Goal: Task Accomplishment & Management: Manage account settings

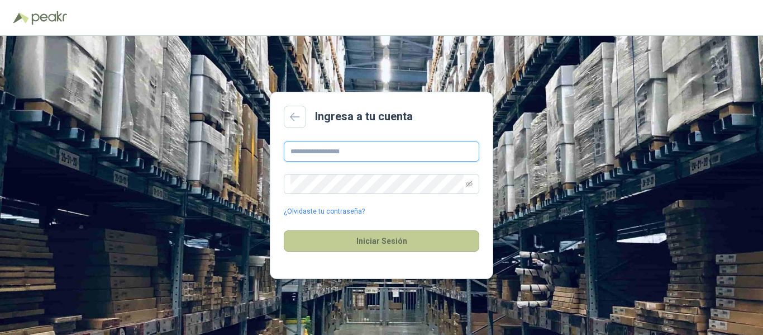
type input "**********"
click at [400, 238] on button "Iniciar Sesión" at bounding box center [382, 240] width 196 height 21
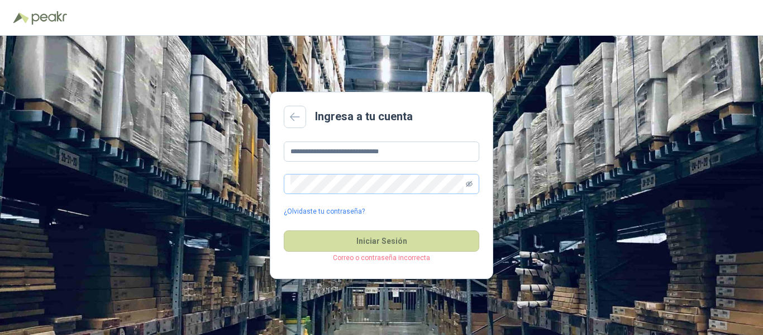
click at [468, 183] on icon "eye-invisible" at bounding box center [469, 183] width 7 height 7
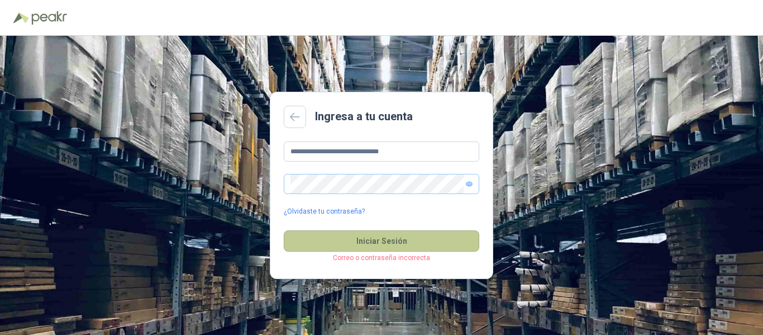
click at [379, 240] on button "Iniciar Sesión" at bounding box center [382, 240] width 196 height 21
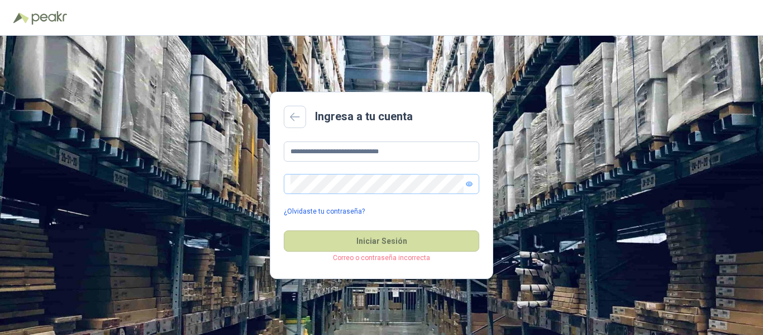
click at [344, 208] on link "¿Olvidaste tu contraseña?" at bounding box center [324, 211] width 81 height 11
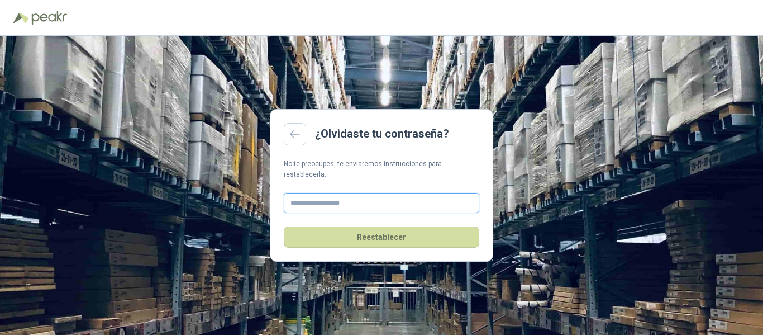
click at [353, 196] on input "text" at bounding box center [382, 203] width 196 height 20
type input "**********"
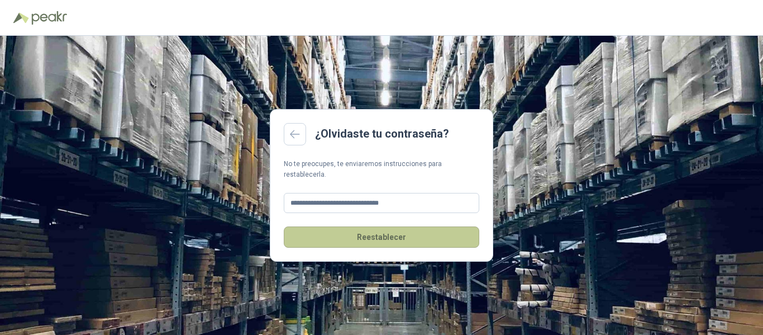
click at [372, 232] on button "Reestablecer" at bounding box center [382, 236] width 196 height 21
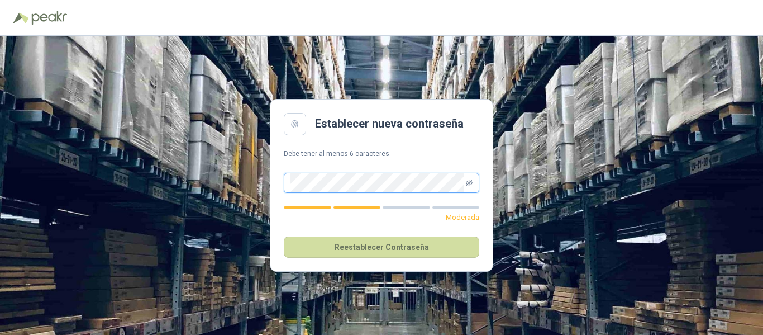
click at [470, 181] on icon "eye-invisible" at bounding box center [469, 182] width 7 height 7
click at [357, 244] on button "Reestablecer Contraseña" at bounding box center [382, 246] width 196 height 21
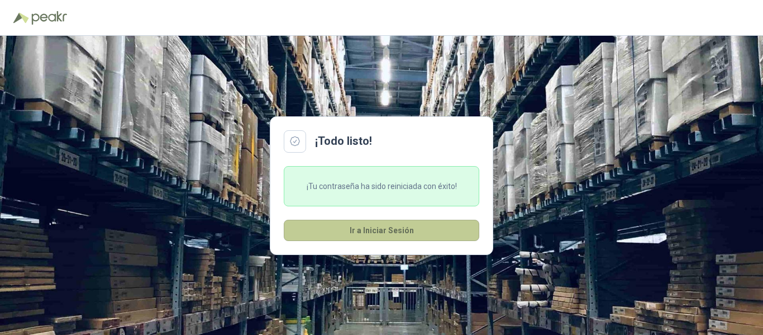
click at [395, 231] on button "Ir a Iniciar Sesión" at bounding box center [382, 230] width 196 height 21
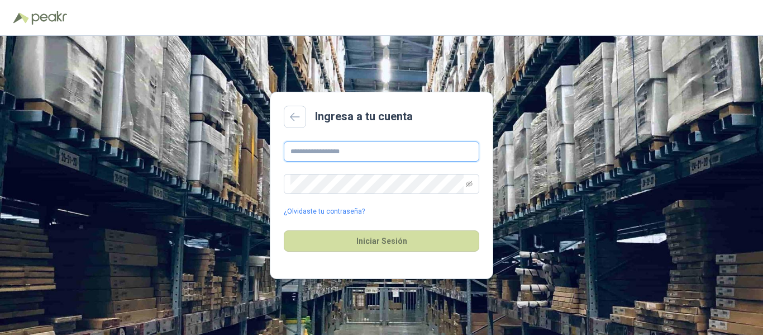
type input "**********"
click at [468, 183] on icon "eye-invisible" at bounding box center [469, 184] width 7 height 6
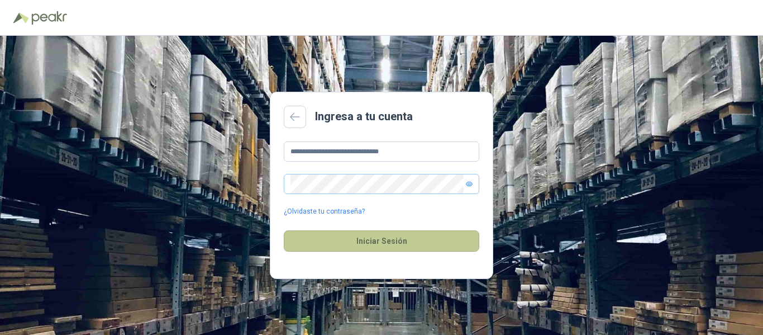
click at [383, 237] on button "Iniciar Sesión" at bounding box center [382, 240] width 196 height 21
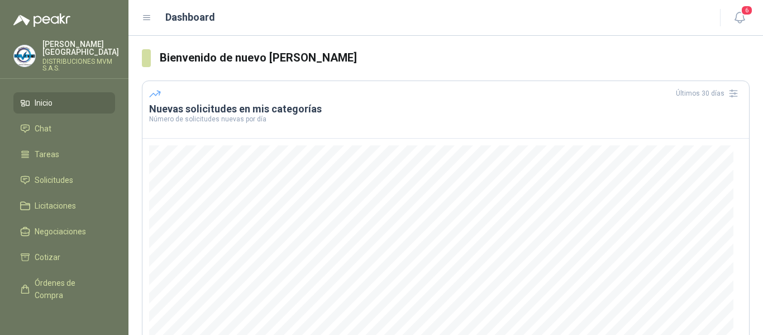
click at [63, 97] on li "Inicio" at bounding box center [64, 103] width 88 height 12
click at [66, 174] on span "Solicitudes" at bounding box center [54, 180] width 39 height 12
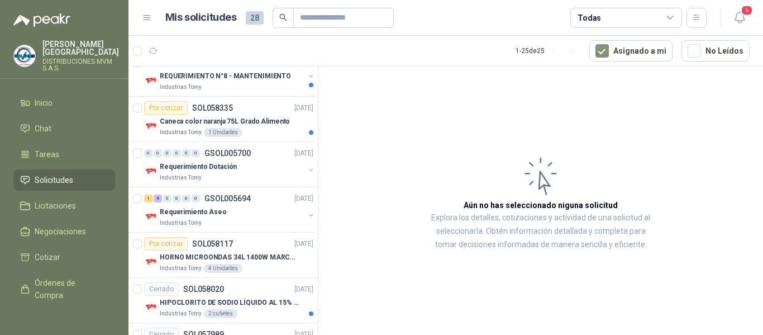
scroll to position [357, 0]
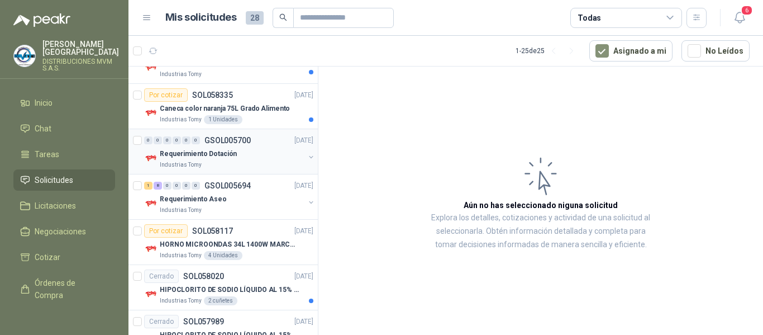
click at [201, 156] on p "Requerimiento Dotación" at bounding box center [198, 154] width 77 height 11
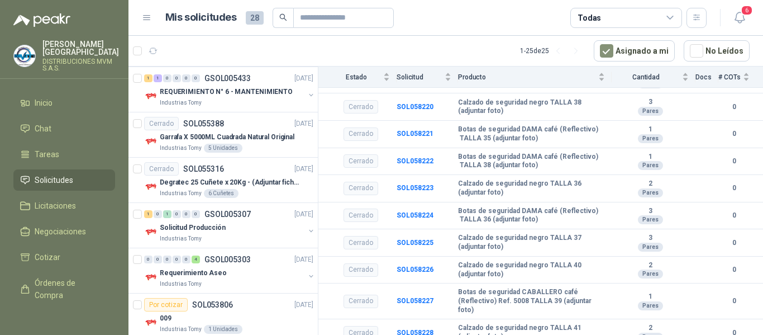
scroll to position [977, 0]
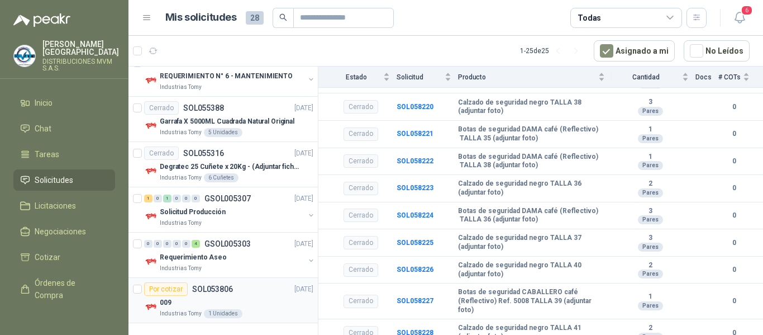
click at [189, 289] on div "Por cotizar SOL053806" at bounding box center [188, 288] width 89 height 13
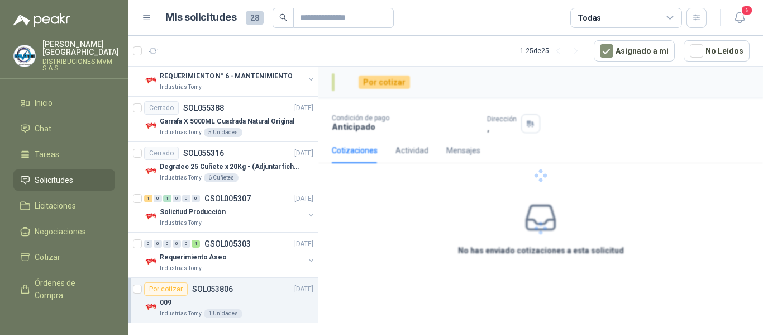
click at [165, 292] on div "Por cotizar" at bounding box center [166, 288] width 44 height 13
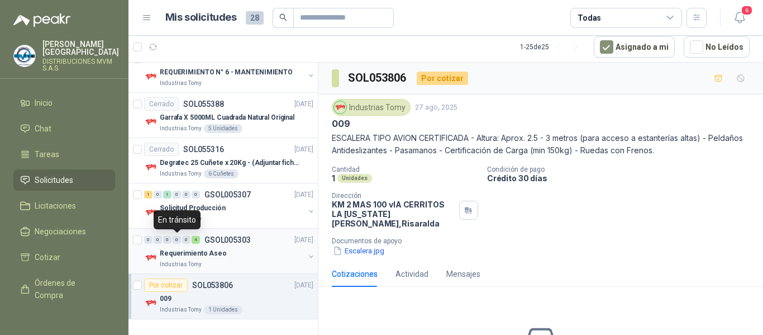
click at [173, 237] on div "0" at bounding box center [177, 240] width 8 height 8
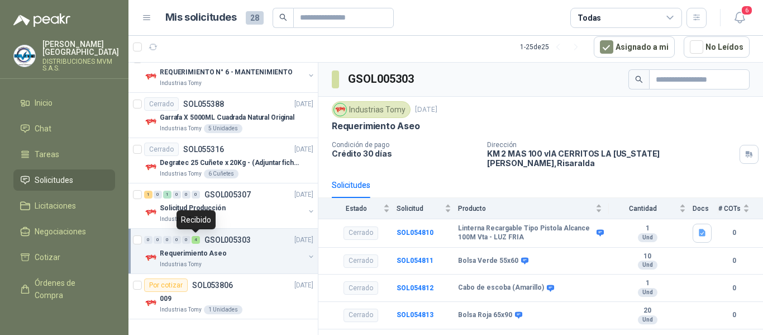
click at [194, 243] on div "4" at bounding box center [196, 240] width 8 height 8
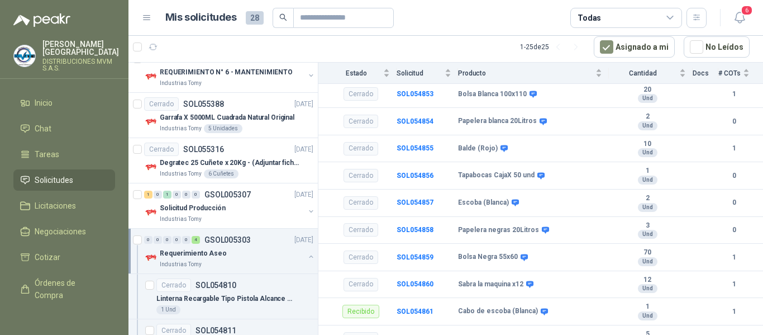
scroll to position [1317, 0]
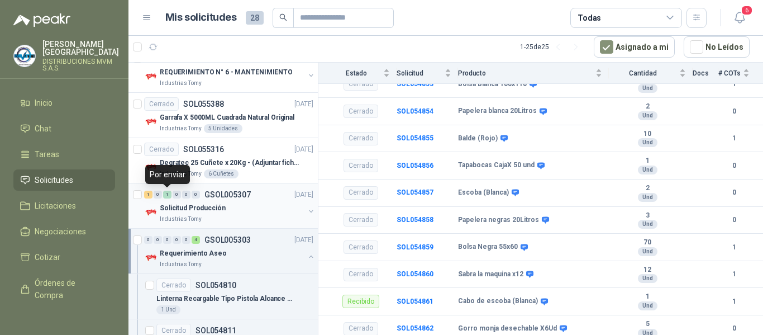
click at [165, 192] on div "1" at bounding box center [167, 195] width 8 height 8
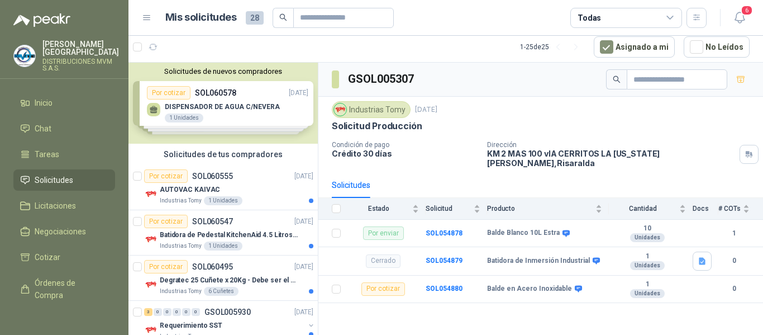
click at [246, 111] on div "Solicitudes de nuevos compradores Por cotizar SOL060578 [DATE] DISPENSADOR DE A…" at bounding box center [223, 103] width 189 height 81
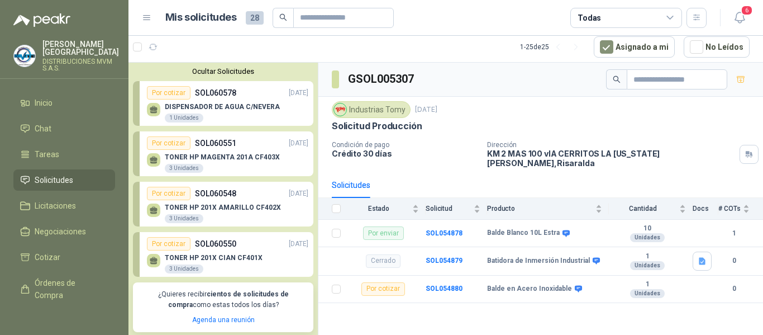
click at [239, 74] on button "Ocultar Solicitudes" at bounding box center [223, 71] width 180 height 8
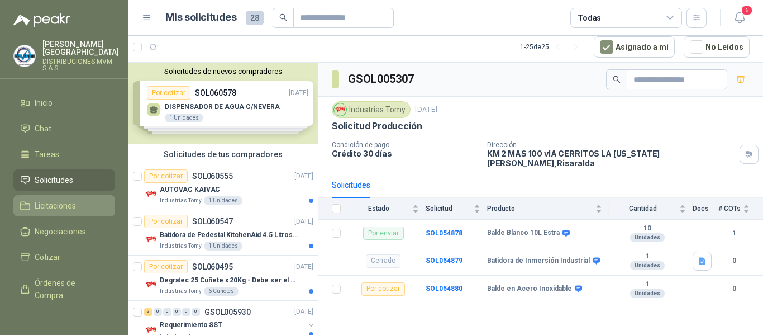
click at [48, 199] on span "Licitaciones" at bounding box center [55, 205] width 41 height 12
